Goal: Navigation & Orientation: Locate item on page

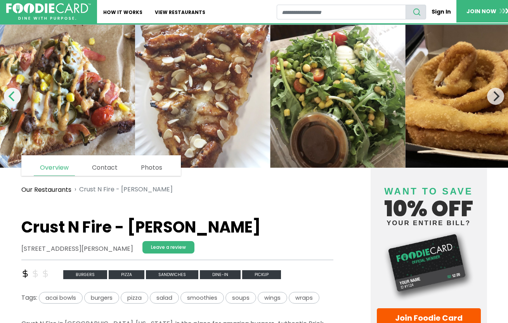
click at [9, 100] on icon "Previous" at bounding box center [12, 96] width 10 height 10
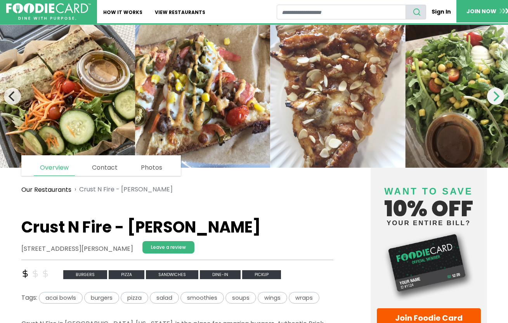
click at [499, 95] on icon "Next" at bounding box center [496, 96] width 10 height 10
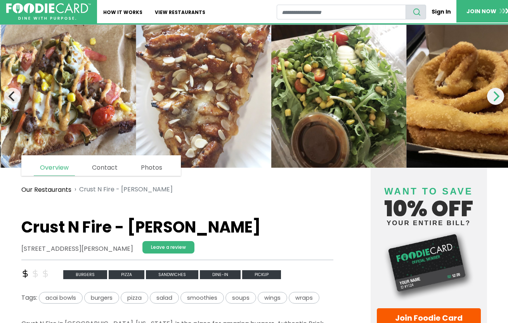
click at [499, 95] on icon "Next" at bounding box center [496, 96] width 10 height 10
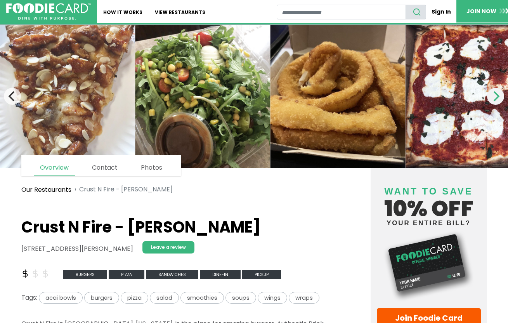
click at [499, 95] on icon "Next" at bounding box center [496, 96] width 10 height 10
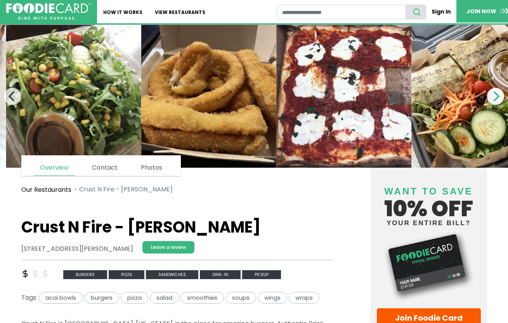
click at [499, 95] on icon "Next" at bounding box center [496, 96] width 10 height 10
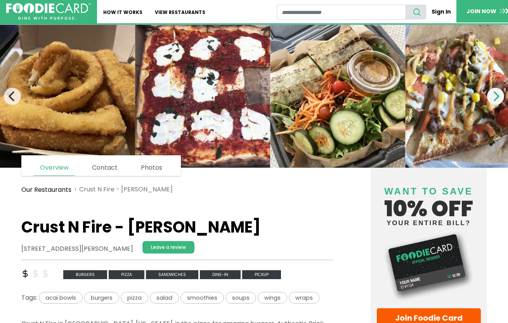
click at [499, 95] on icon "Next" at bounding box center [496, 96] width 10 height 10
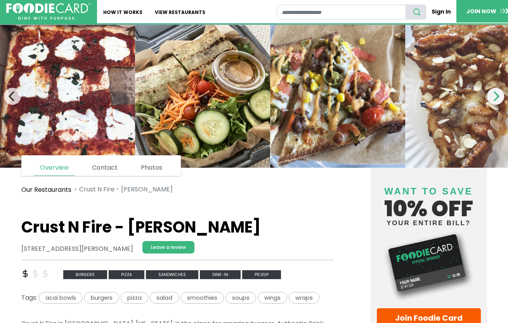
click at [499, 95] on icon "Next" at bounding box center [496, 96] width 10 height 10
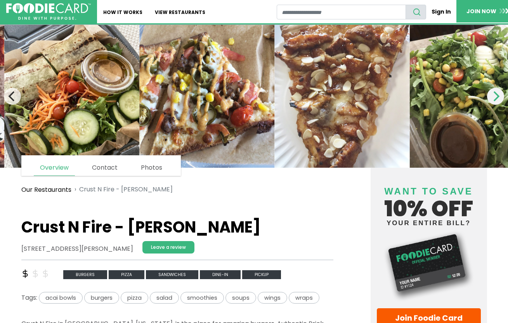
click at [499, 95] on icon "Next" at bounding box center [496, 96] width 10 height 10
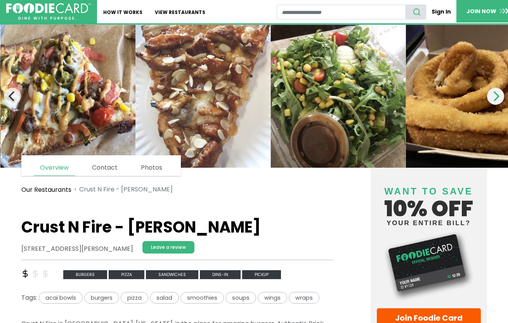
click at [499, 95] on icon "Next" at bounding box center [496, 96] width 10 height 10
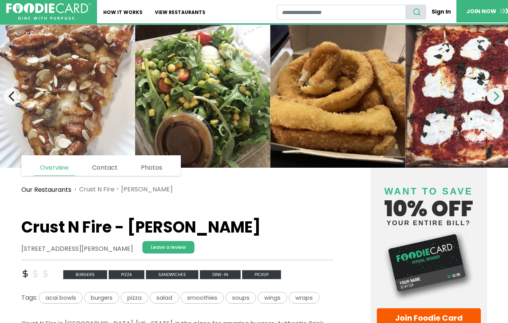
click at [497, 94] on icon "Next" at bounding box center [497, 96] width 6 height 10
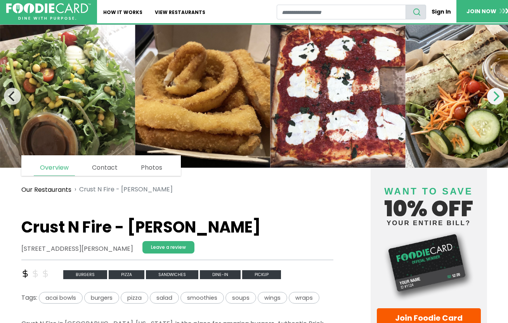
click at [497, 94] on icon "Next" at bounding box center [497, 96] width 6 height 10
